Goal: Task Accomplishment & Management: Manage account settings

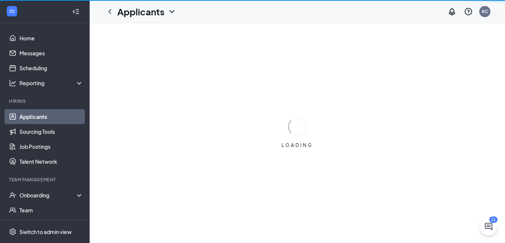
click at [39, 181] on div "Team Management" at bounding box center [45, 179] width 73 height 6
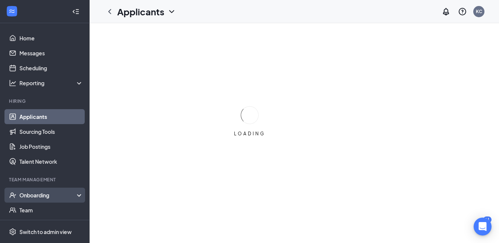
click at [39, 195] on div "Onboarding" at bounding box center [48, 194] width 58 height 7
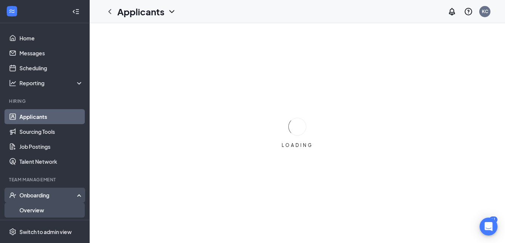
click at [32, 211] on link "Overview" at bounding box center [51, 209] width 64 height 15
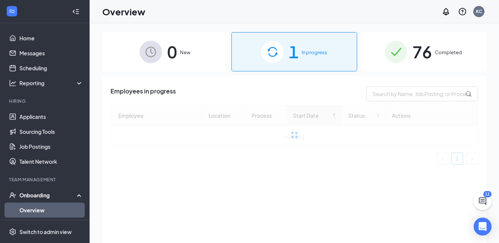
click at [336, 52] on div "1 In progress" at bounding box center [294, 51] width 125 height 39
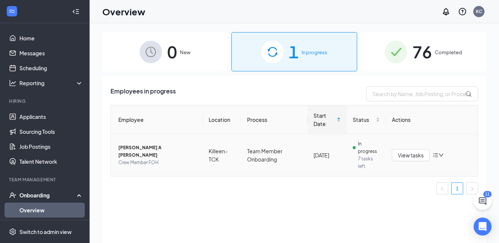
click at [216, 155] on td "Killeen-TCK" at bounding box center [222, 155] width 39 height 42
click at [421, 155] on span "View tasks" at bounding box center [411, 155] width 26 height 8
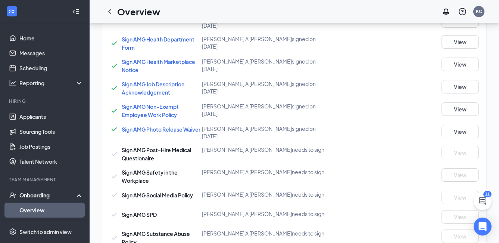
scroll to position [672, 0]
